Goal: Check status: Check status

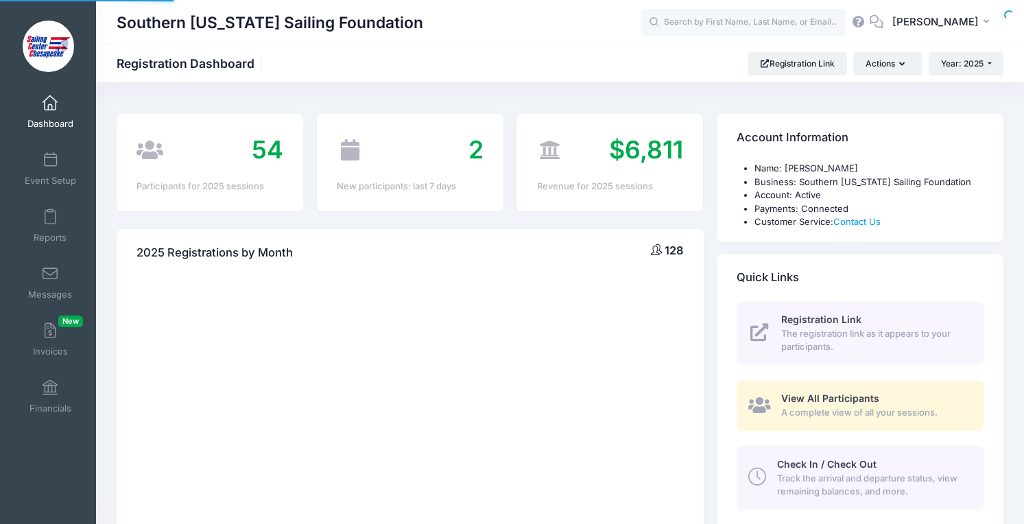
select select
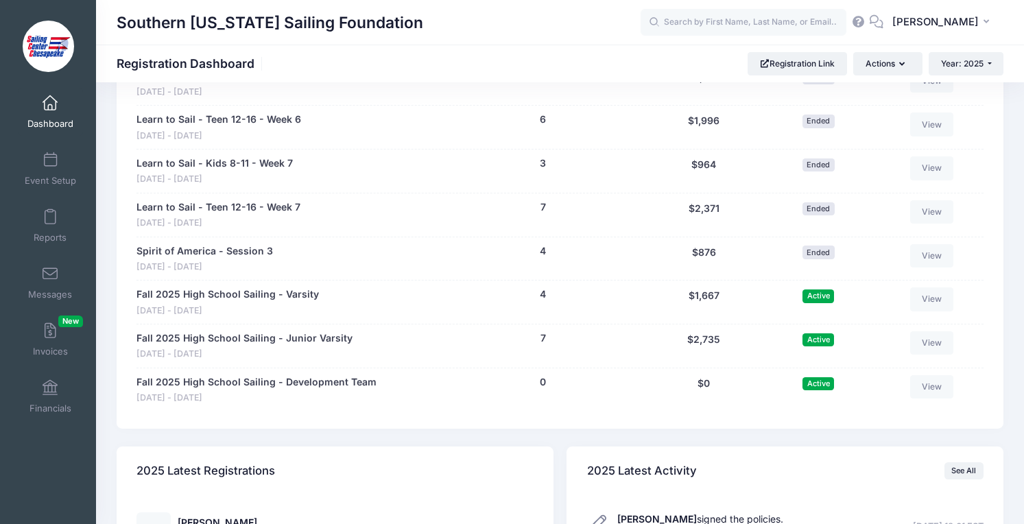
scroll to position [1210, 0]
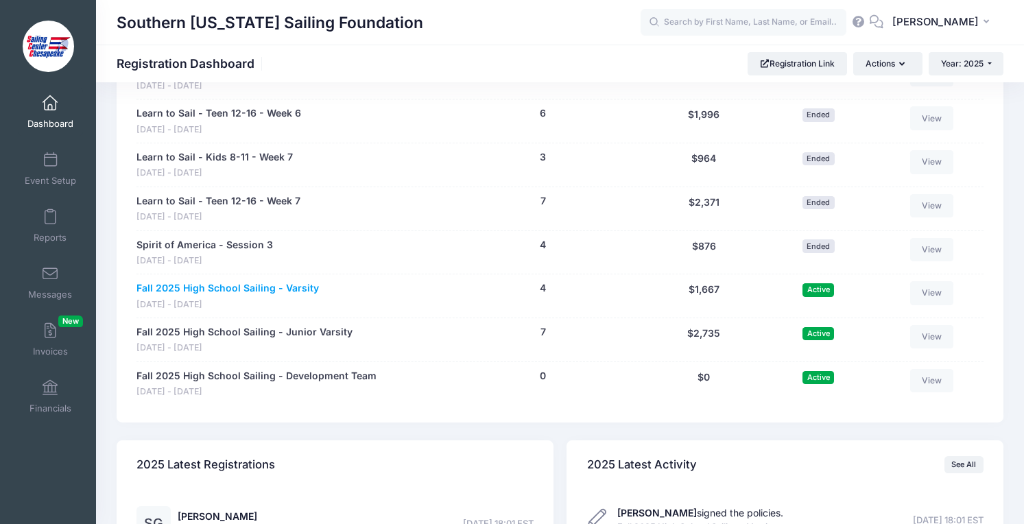
click at [271, 285] on link "Fall 2025 High School Sailing - Varsity" at bounding box center [227, 288] width 182 height 14
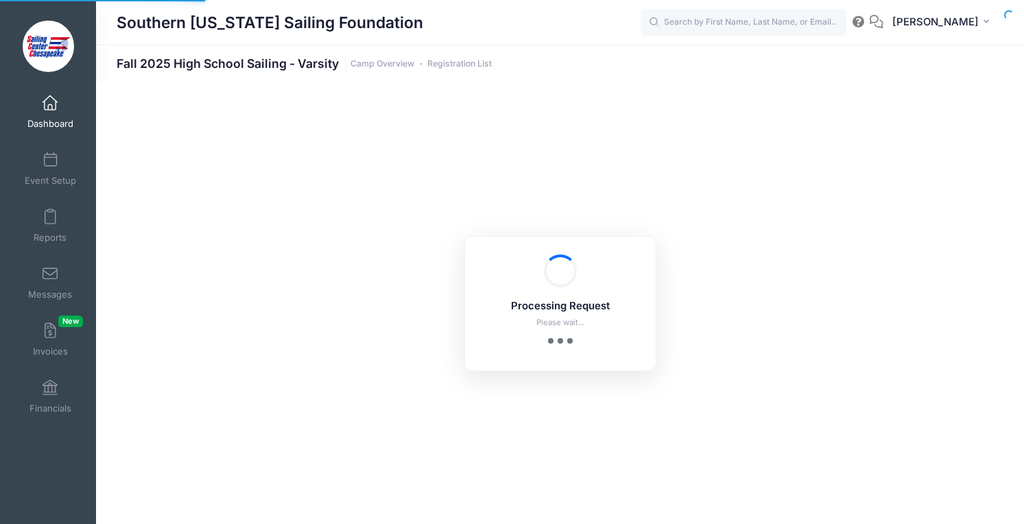
select select "10"
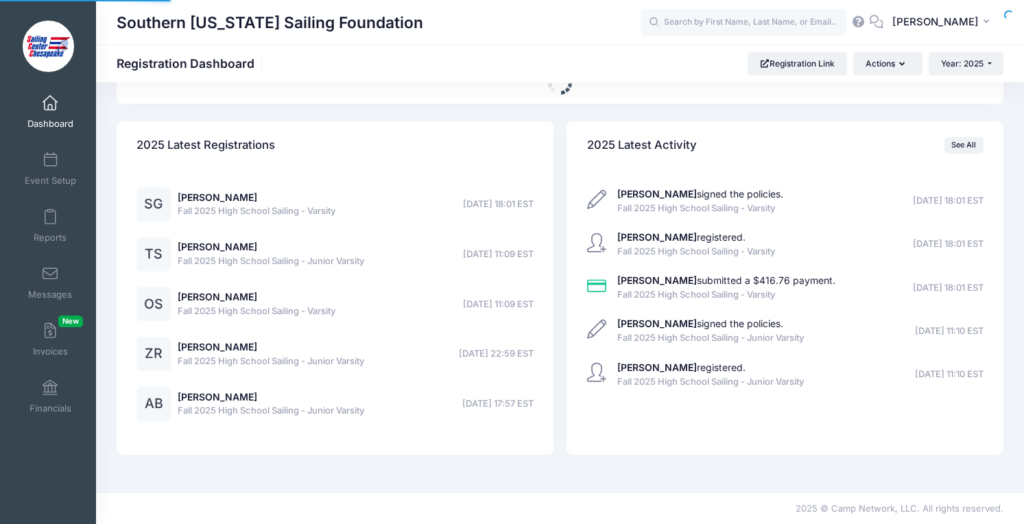
select select
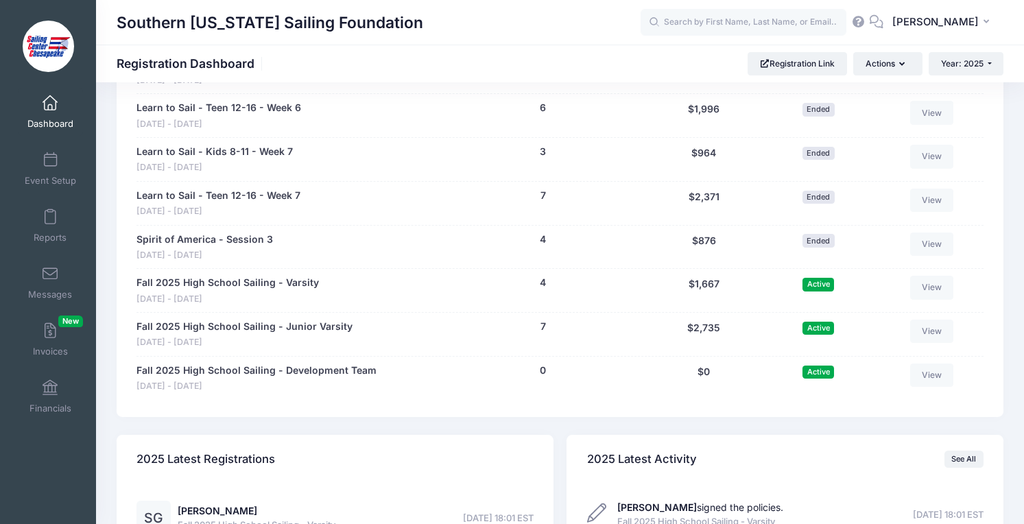
scroll to position [1240, 0]
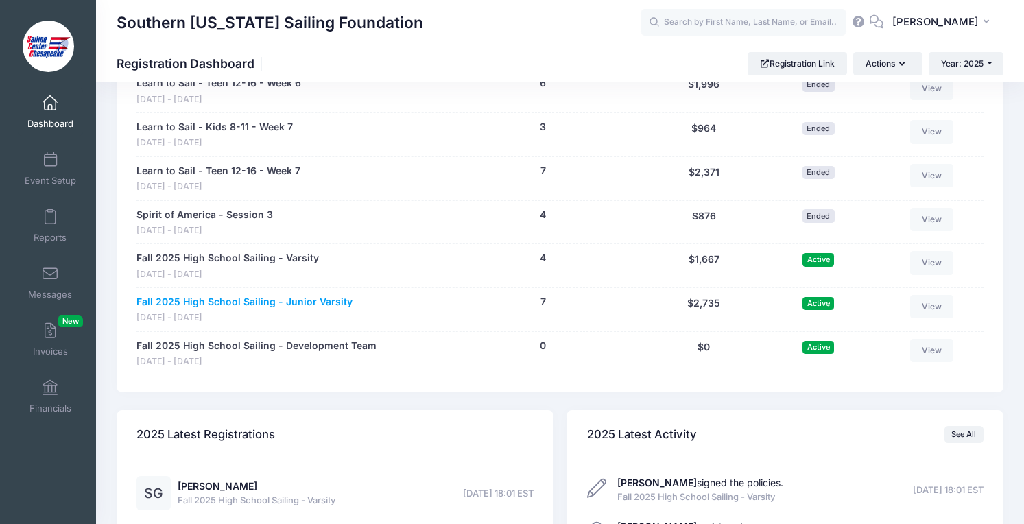
click at [230, 298] on link "Fall 2025 High School Sailing - Junior Varsity" at bounding box center [244, 302] width 216 height 14
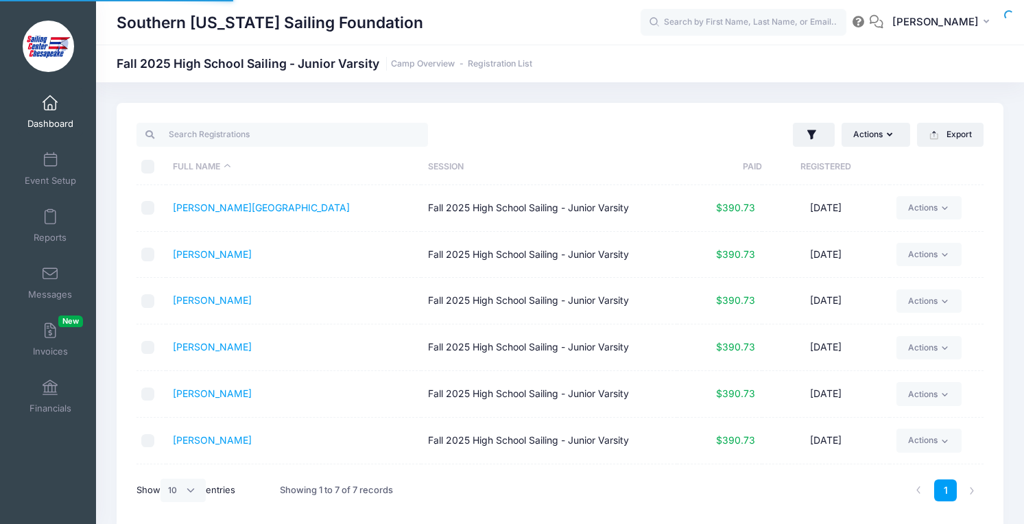
select select "10"
